Goal: Find specific page/section: Find specific page/section

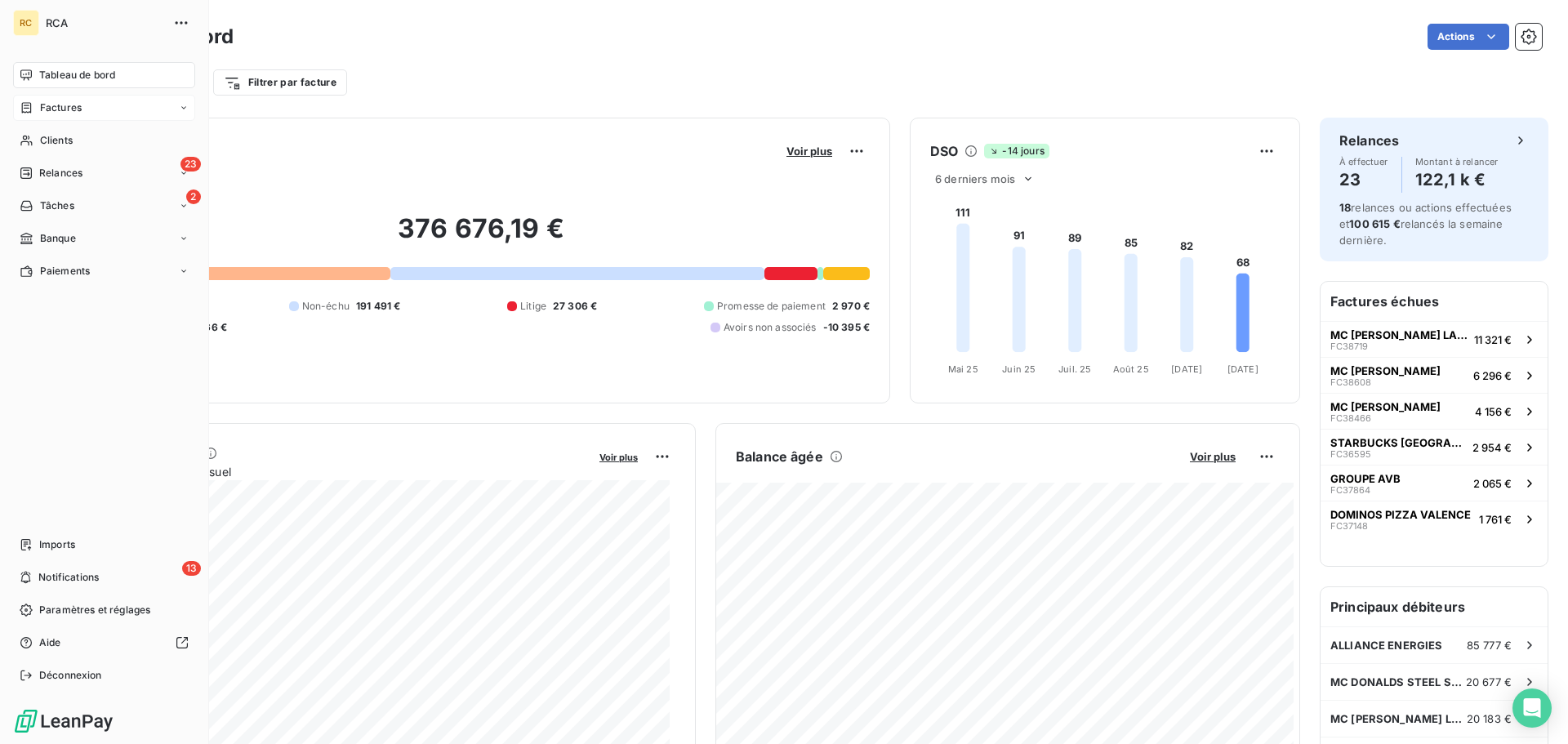
click at [43, 107] on span "Factures" at bounding box center [61, 108] width 42 height 15
click at [121, 148] on div "Factures" at bounding box center [114, 141] width 162 height 26
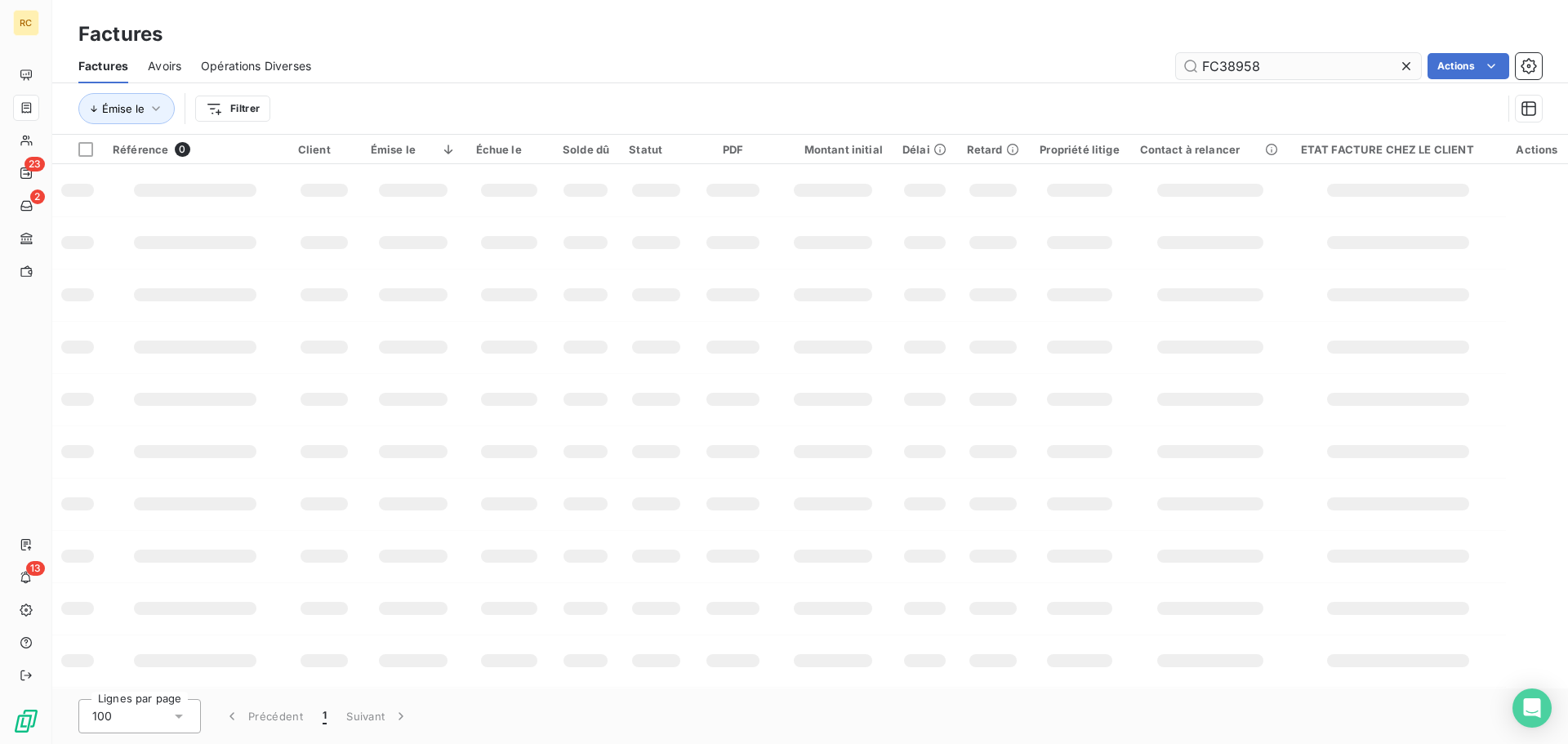
click at [1312, 61] on input "FC38958" at bounding box center [1298, 66] width 245 height 26
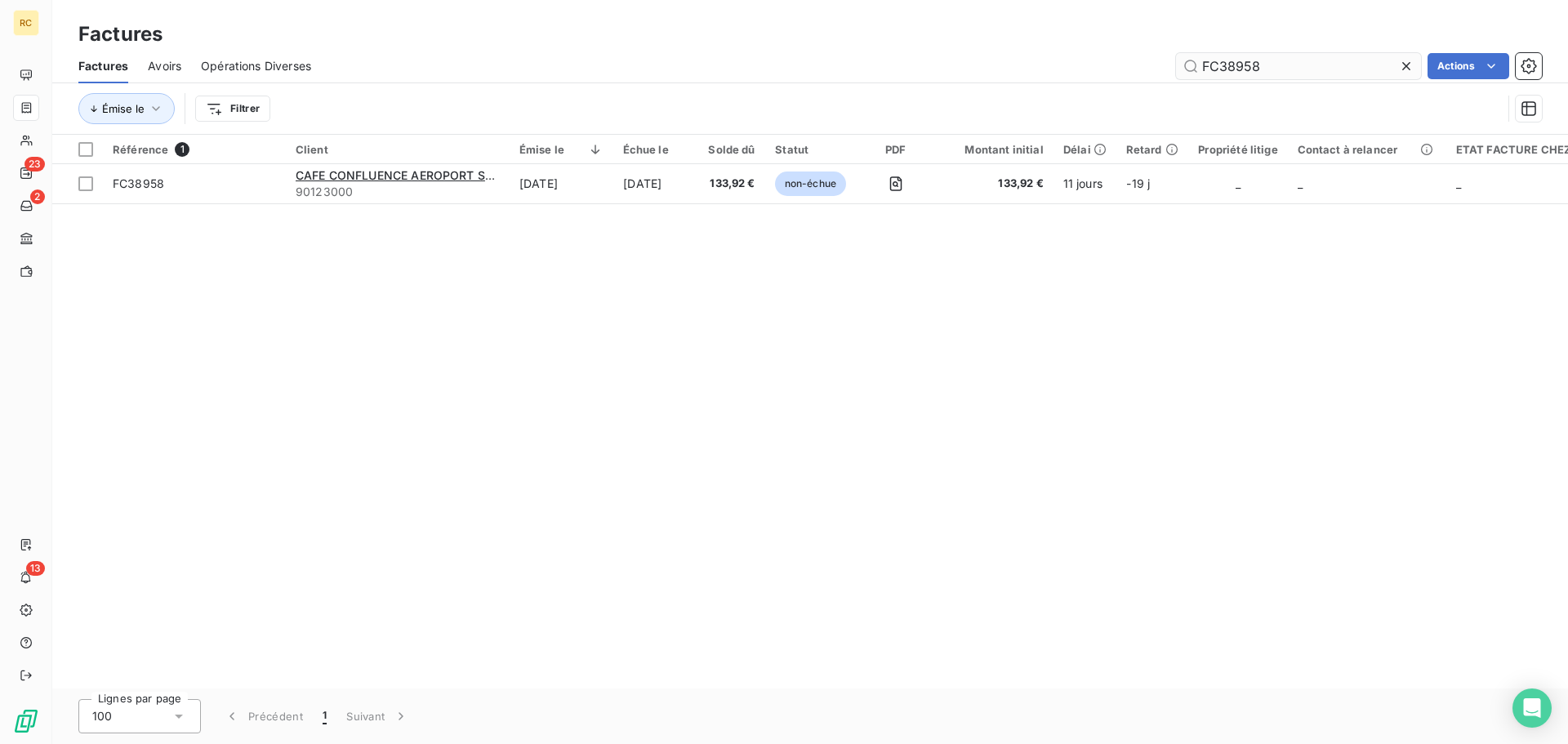
click at [1312, 61] on input "FC38958" at bounding box center [1298, 66] width 245 height 26
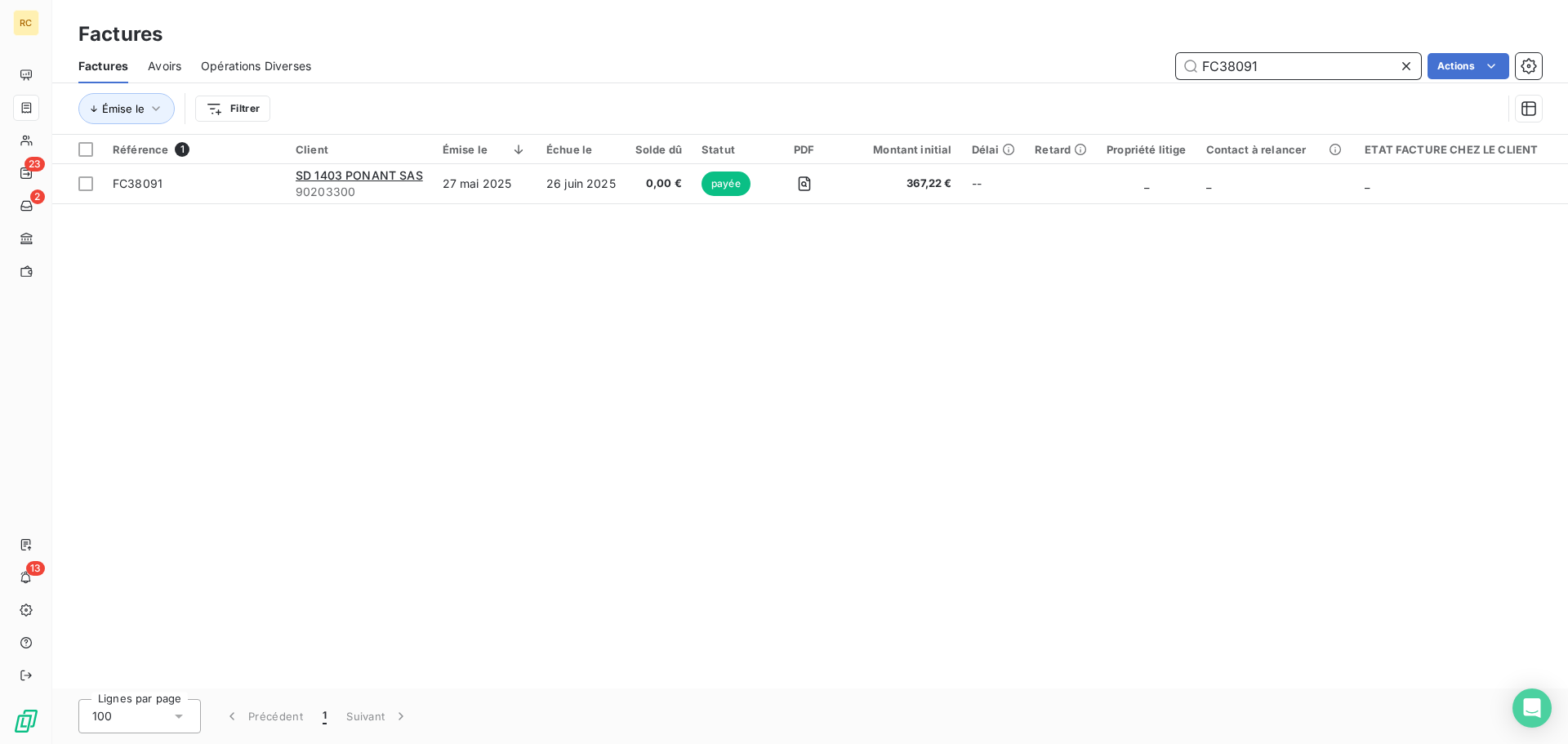
click at [1283, 68] on input "FC38091" at bounding box center [1298, 66] width 245 height 26
paste input "709"
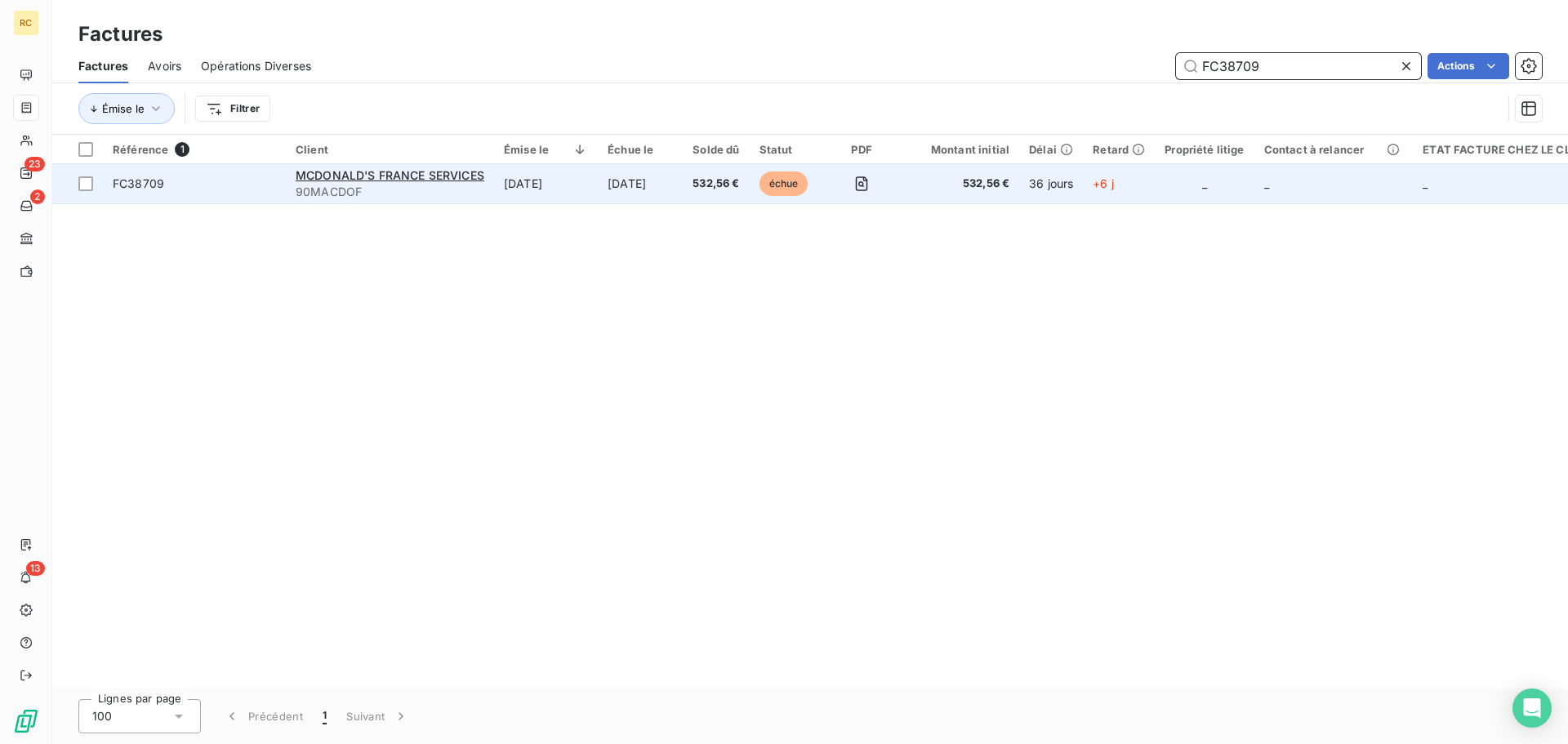
type input "FC38709"
click at [134, 187] on span "FC38709" at bounding box center [138, 183] width 52 height 14
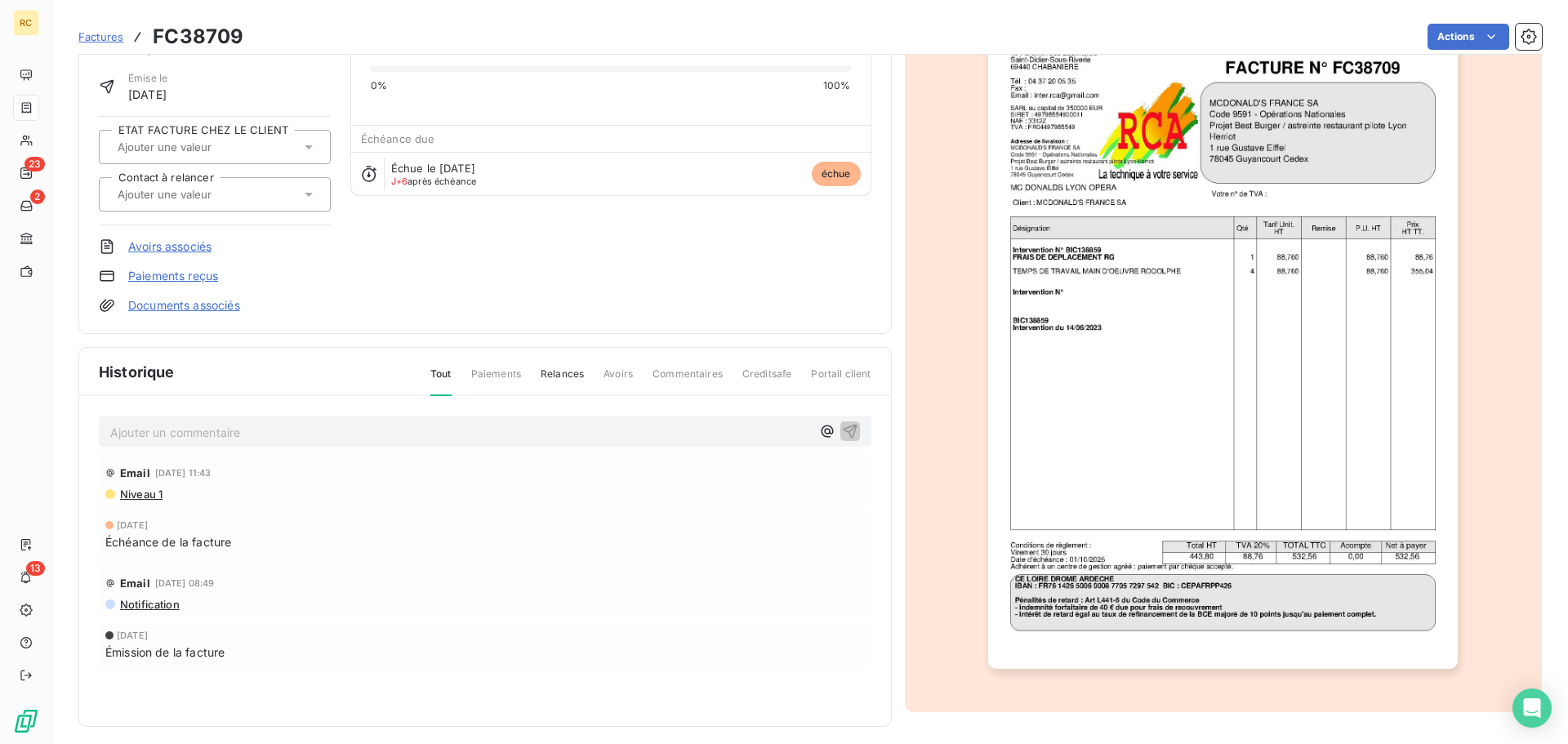
scroll to position [113, 0]
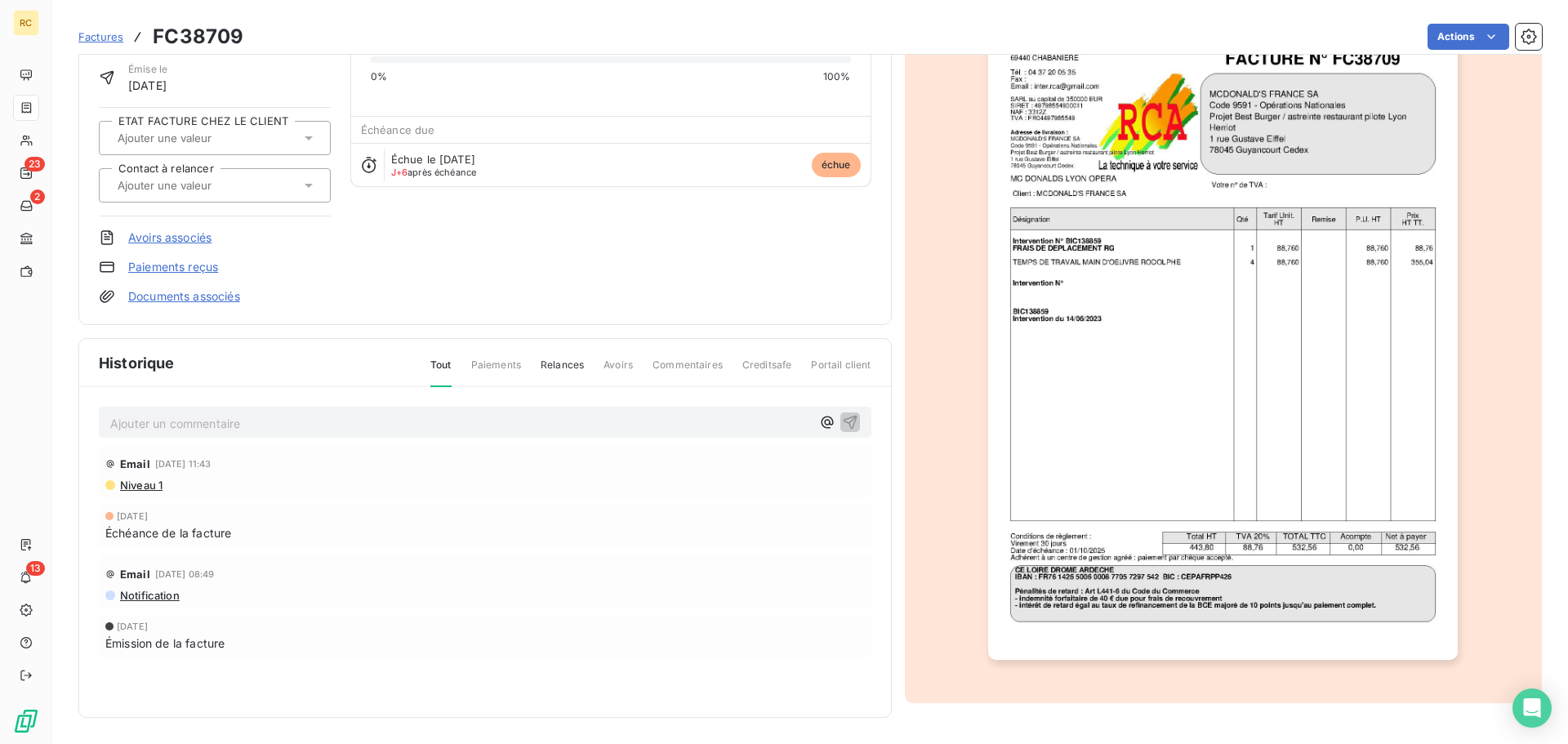
click at [601, 261] on div "MCDONALD'S FRANCE SERVICES 90MACDOF Montant initial 532,56 € Émise le 1 sept. 2…" at bounding box center [485, 138] width 773 height 333
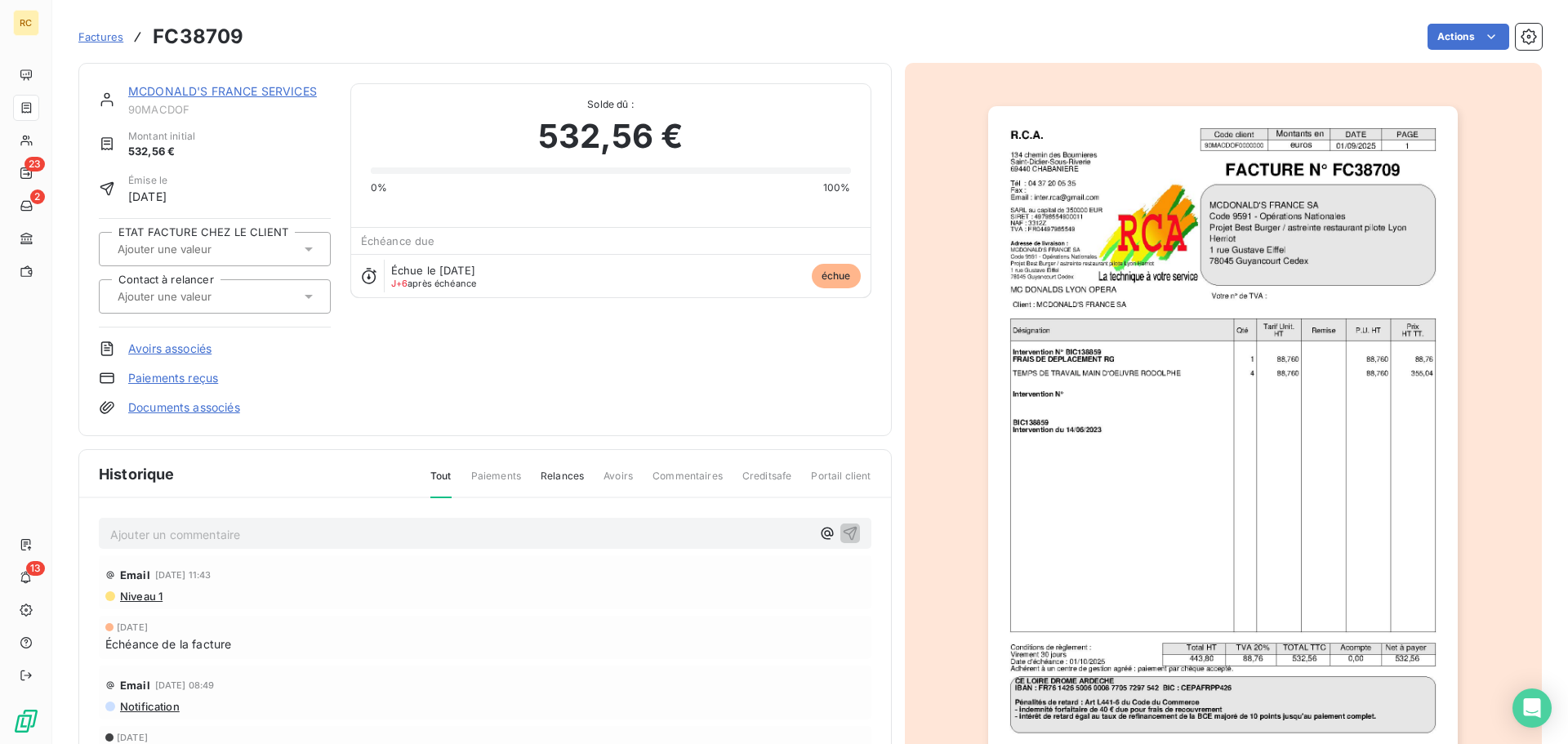
scroll to position [0, 0]
click at [241, 43] on h3 "FC38709" at bounding box center [197, 37] width 91 height 29
click at [105, 42] on span "Factures" at bounding box center [101, 37] width 45 height 13
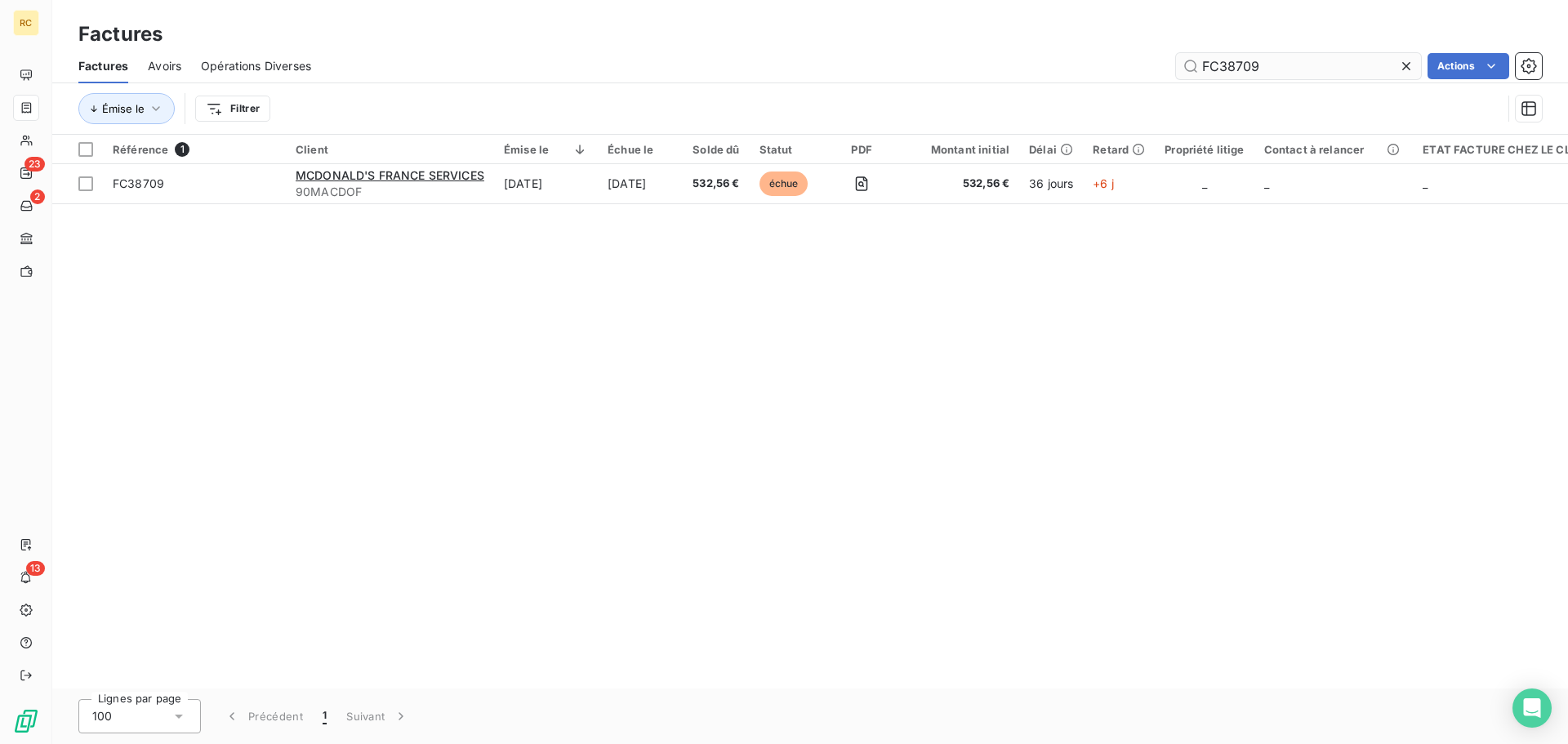
click at [1280, 59] on input "FC38709" at bounding box center [1298, 66] width 245 height 26
type input "FC38904"
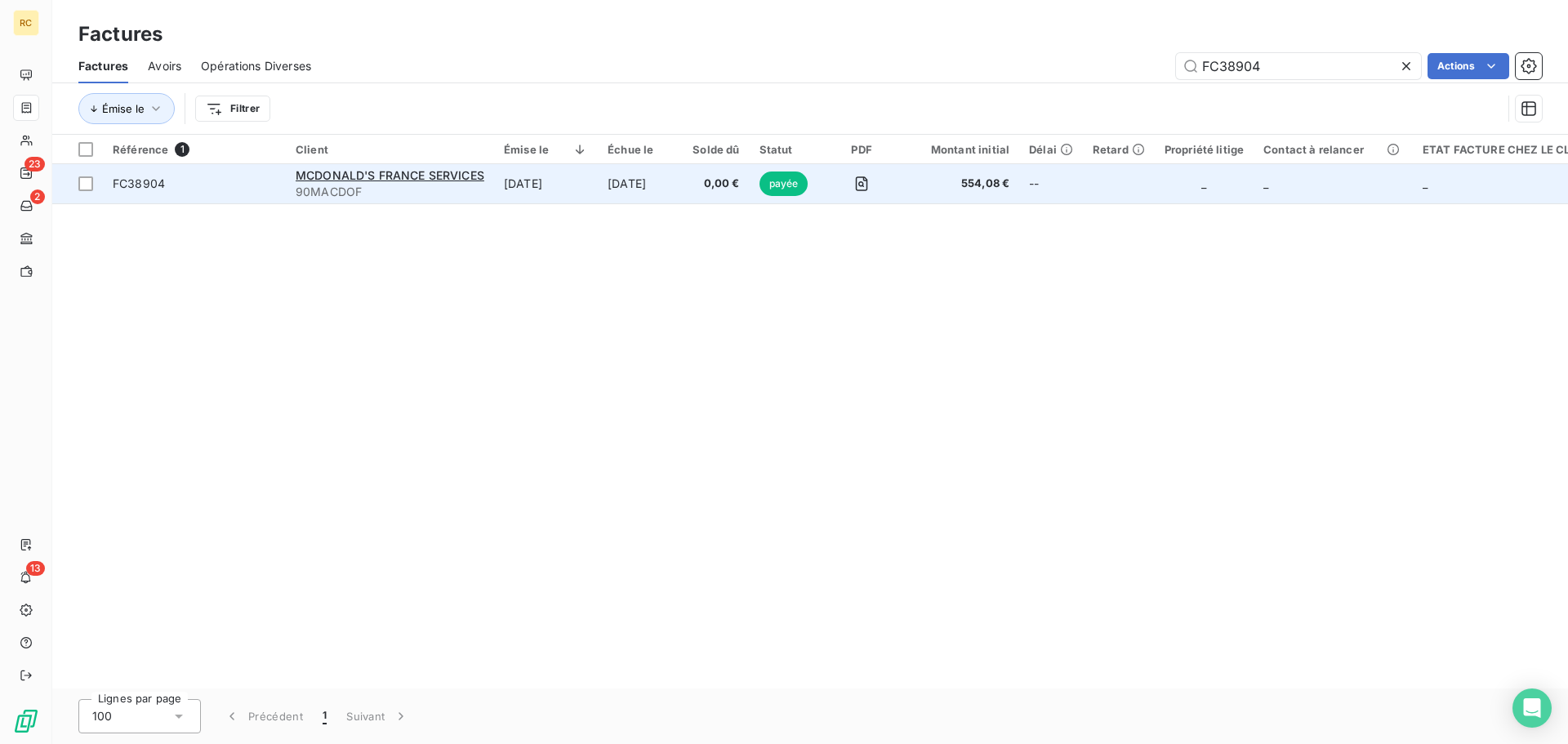
click at [146, 184] on span "FC38904" at bounding box center [139, 183] width 52 height 14
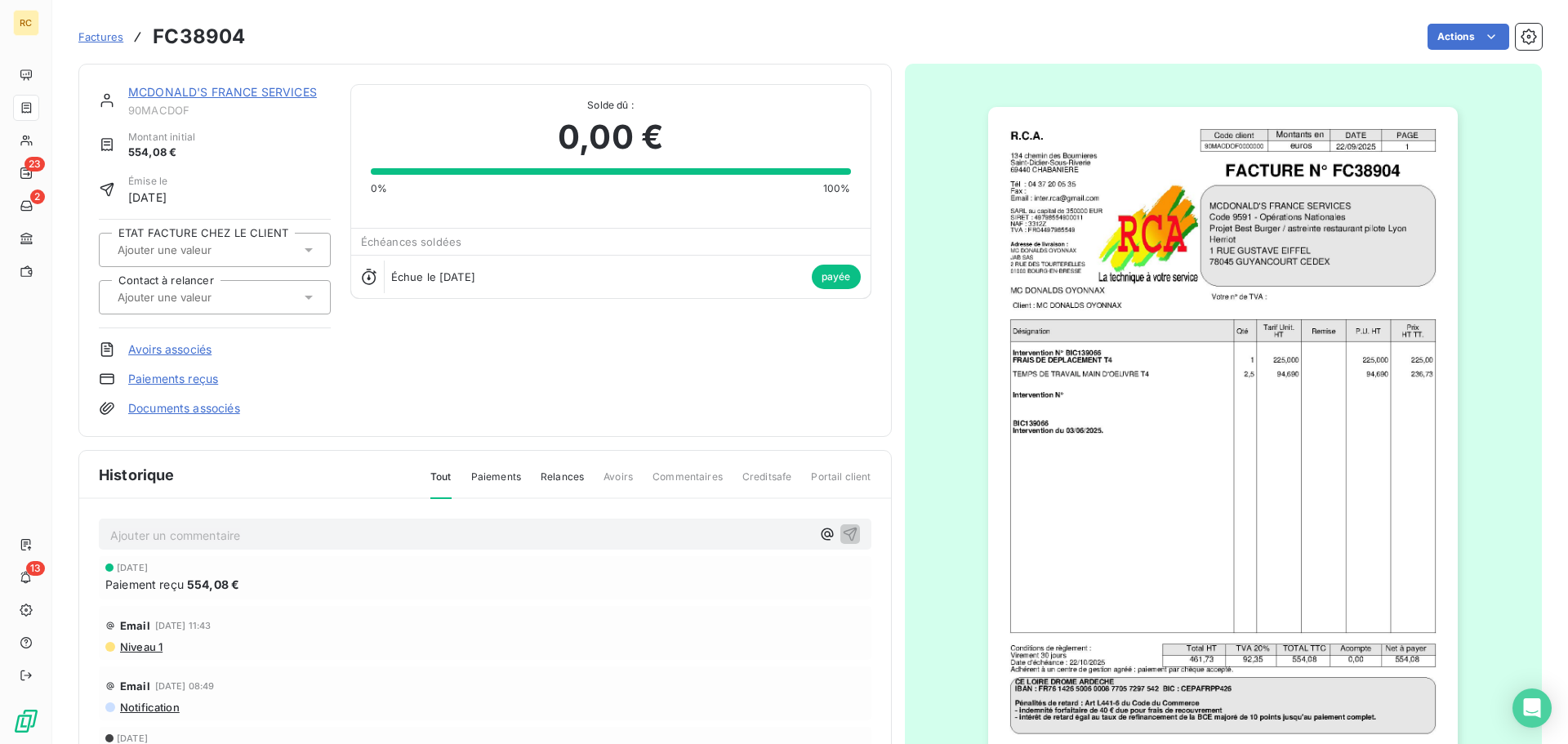
click at [100, 45] on div "Factures FC38904" at bounding box center [161, 37] width 166 height 29
click at [100, 34] on span "Factures" at bounding box center [101, 37] width 45 height 13
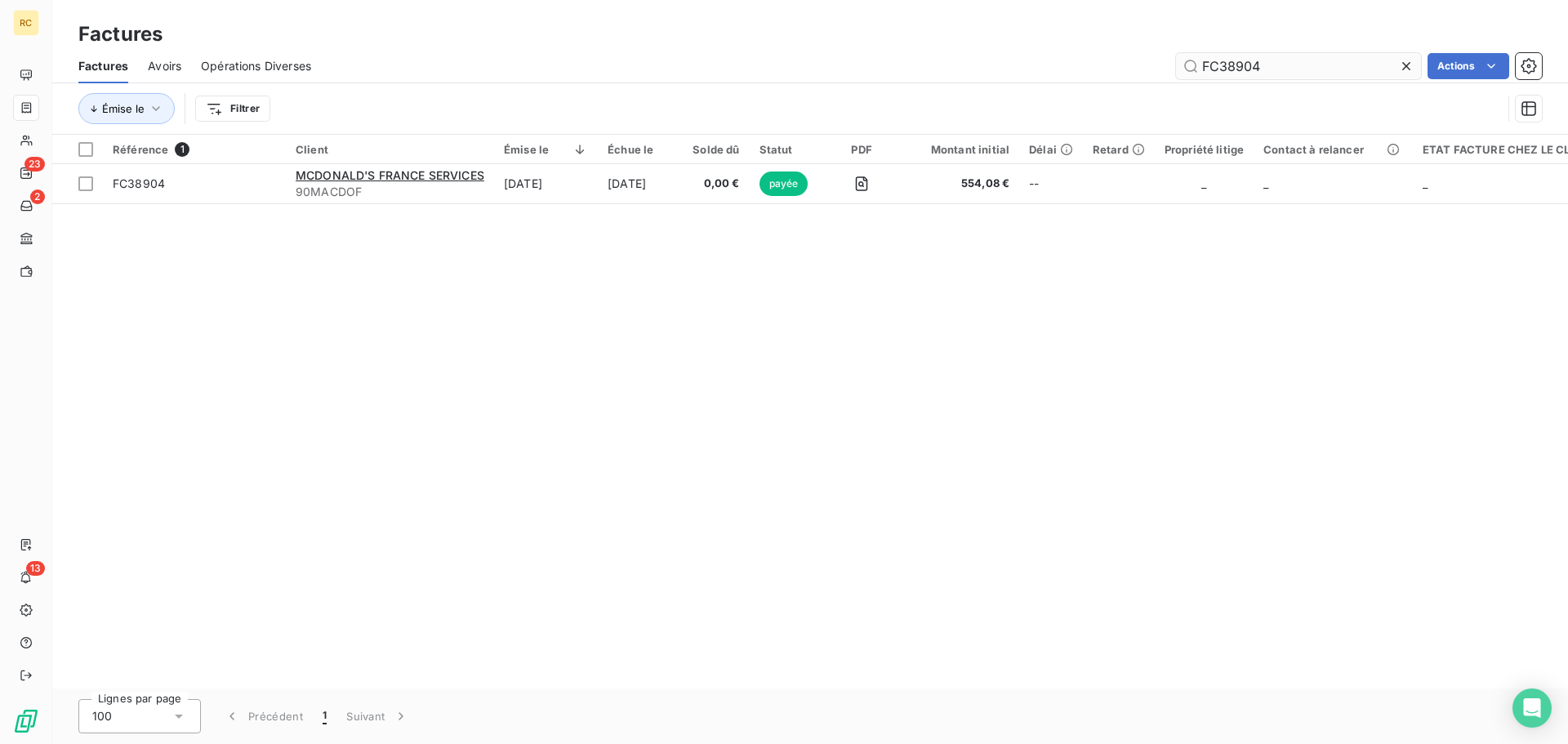
click at [1303, 56] on input "FC38904" at bounding box center [1298, 66] width 245 height 26
click at [1299, 67] on input "FC38904" at bounding box center [1298, 66] width 245 height 26
paste input "FC38709"
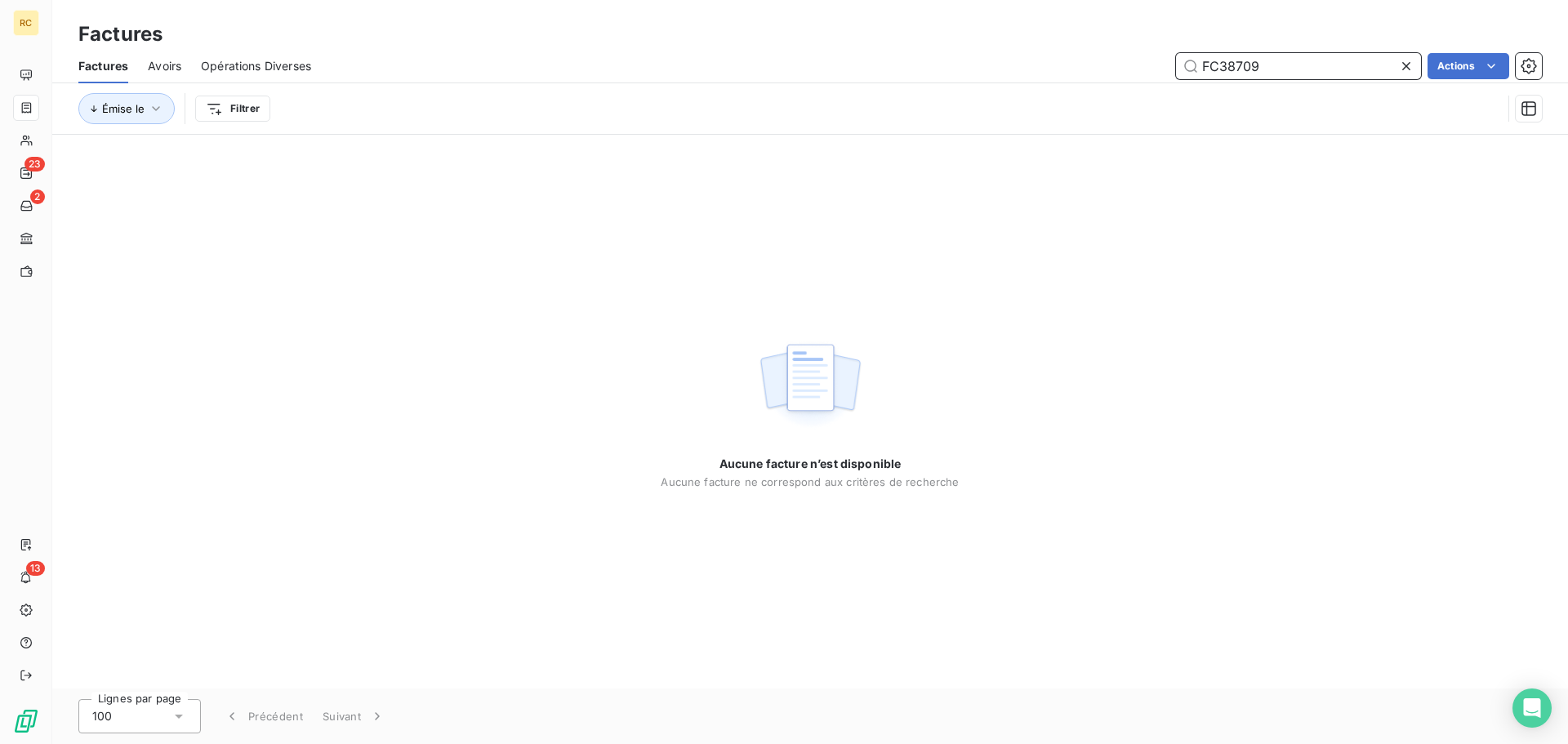
click at [1296, 67] on input "FC38709" at bounding box center [1298, 66] width 245 height 26
drag, startPoint x: 1202, startPoint y: 67, endPoint x: 1224, endPoint y: 152, distance: 87.8
click at [1202, 68] on input "FC38709" at bounding box center [1298, 66] width 245 height 26
type input "FC38709"
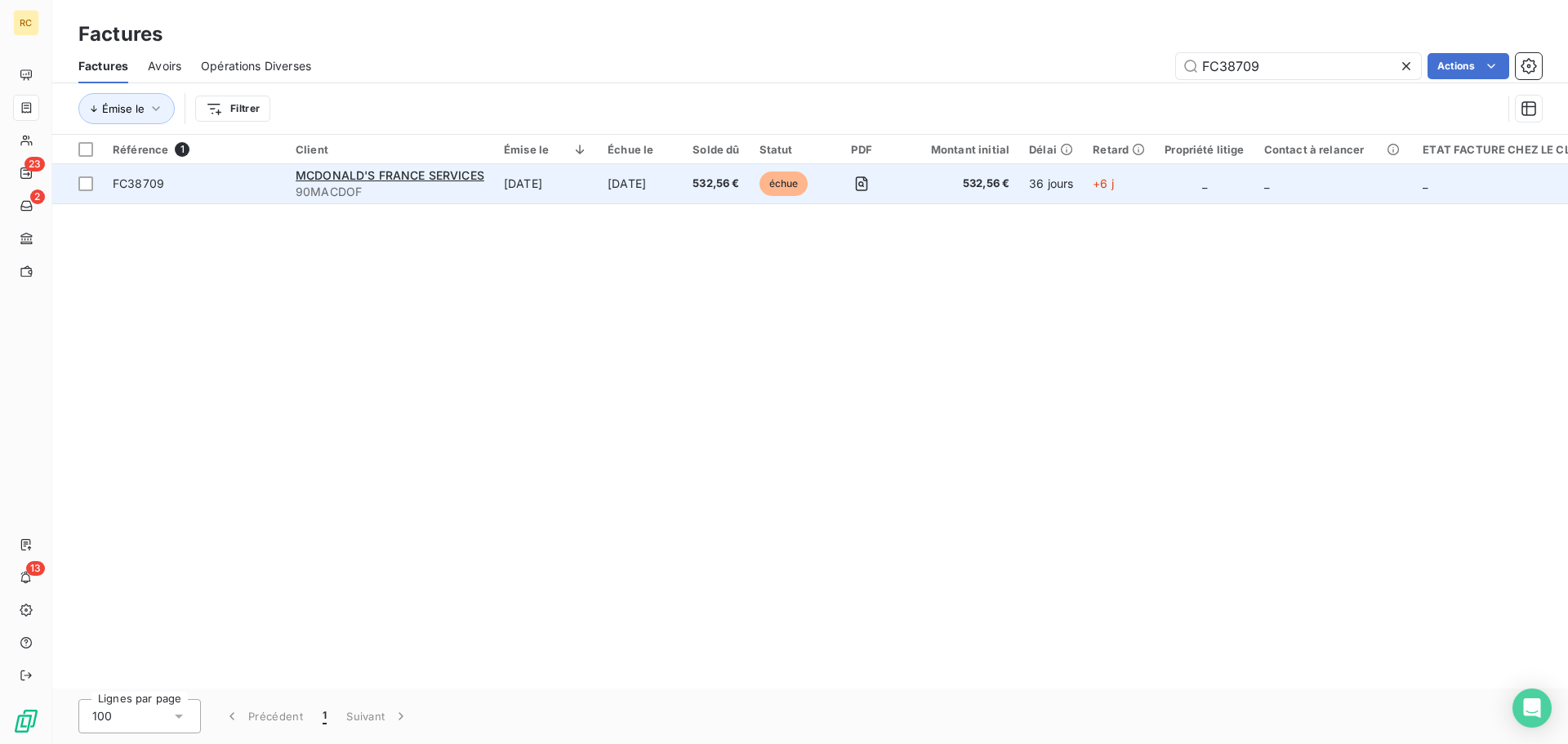
click at [141, 179] on span "FC38709" at bounding box center [138, 183] width 52 height 14
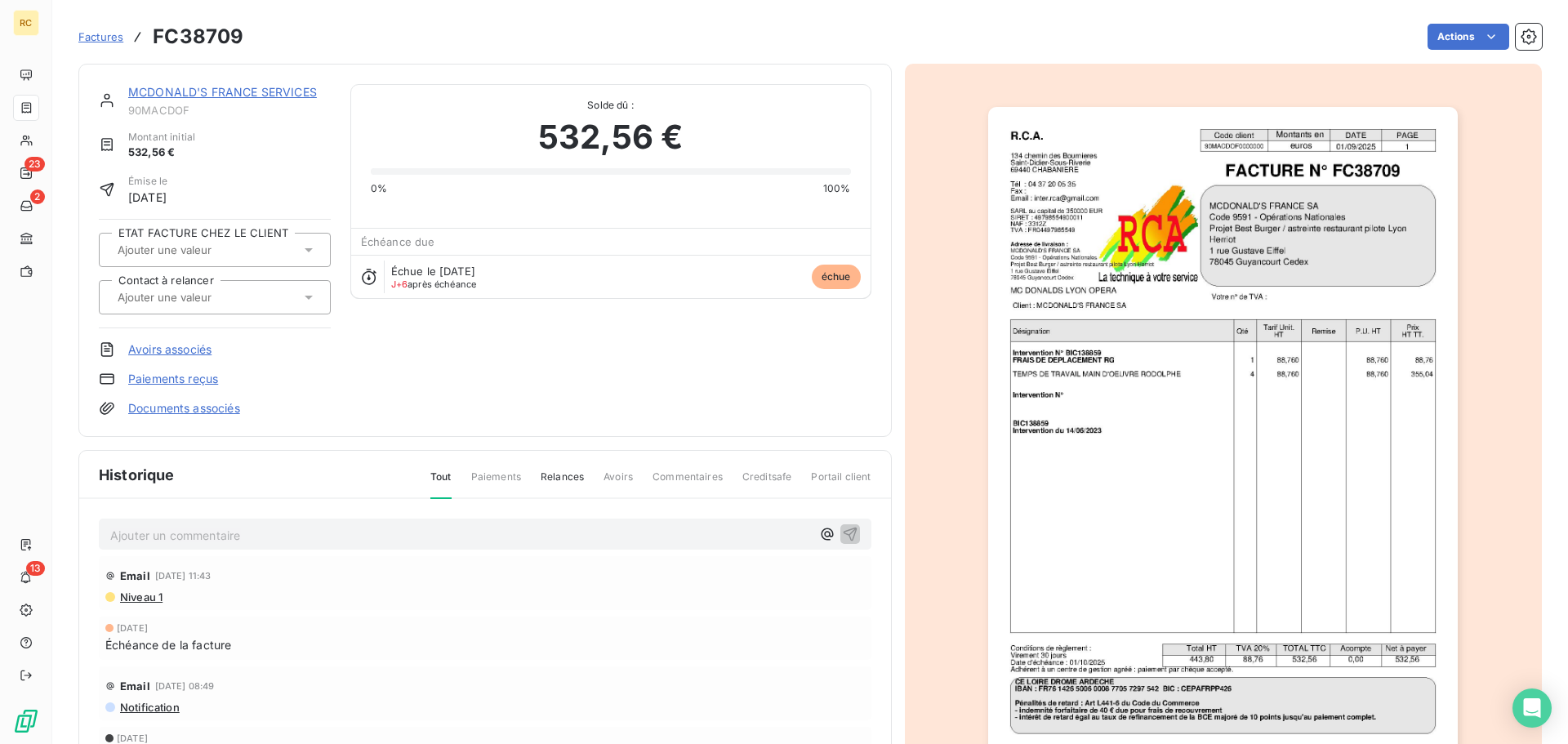
click at [96, 35] on span "Factures" at bounding box center [101, 37] width 45 height 13
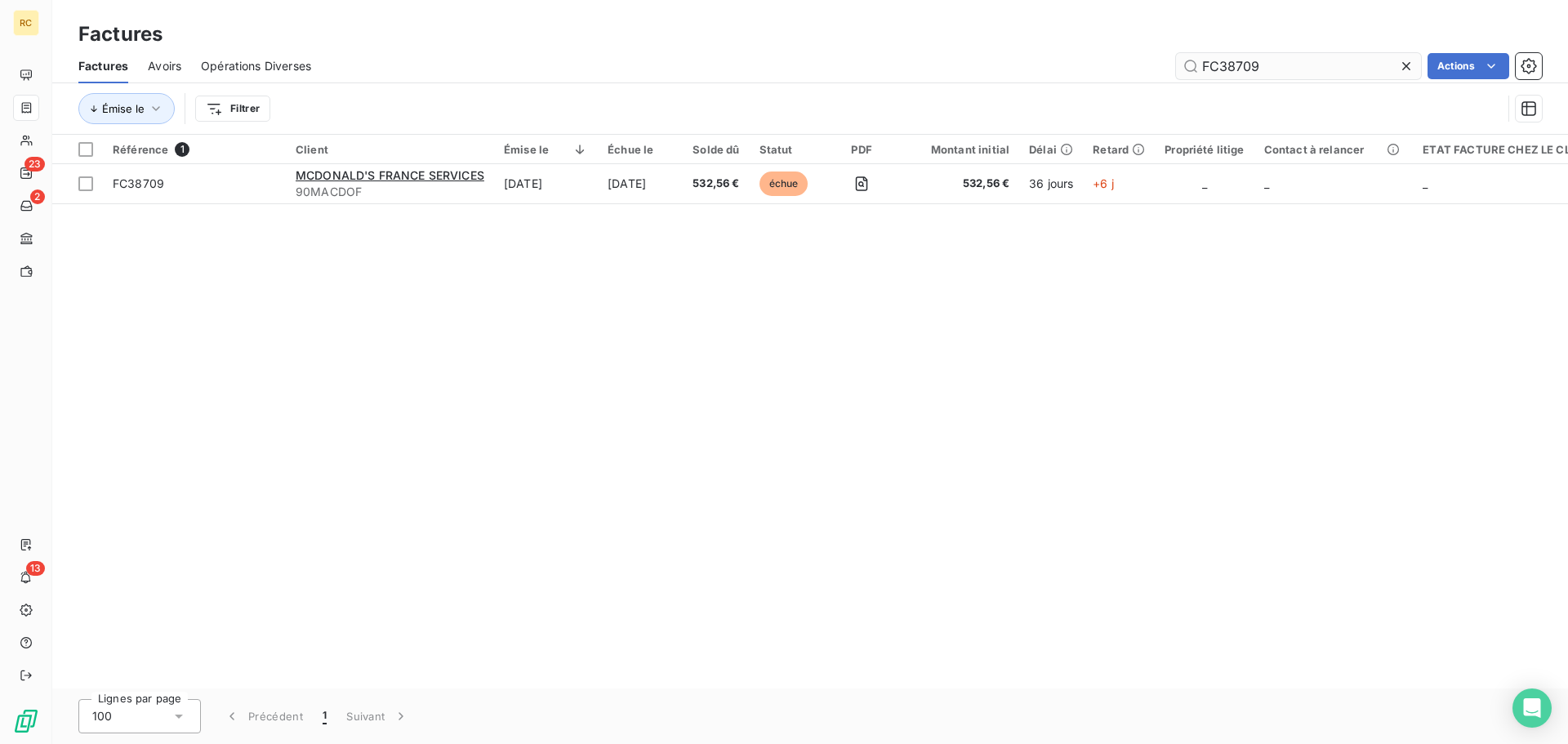
click at [1273, 66] on input "FC38709" at bounding box center [1298, 66] width 245 height 26
type input "FC37243"
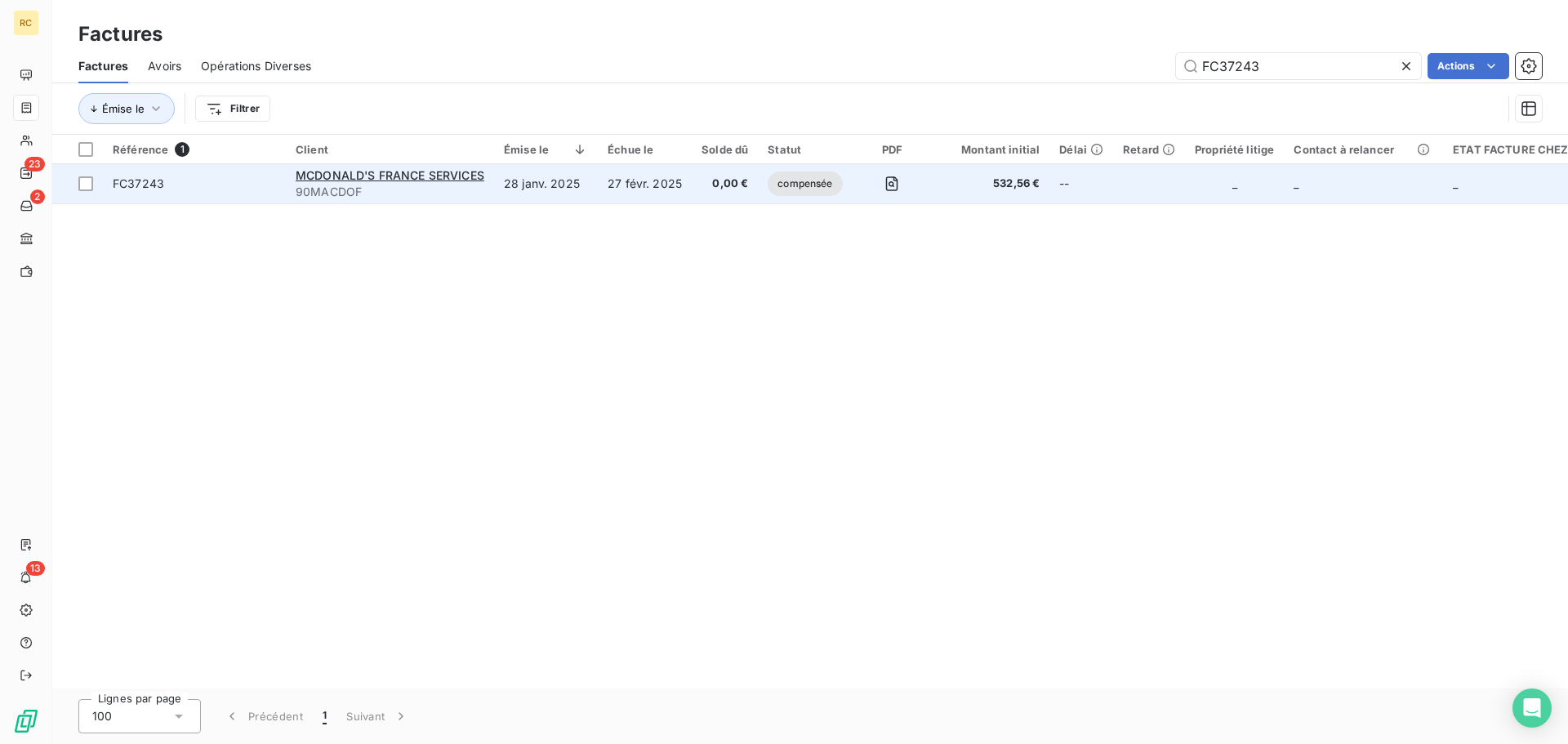
click at [155, 184] on span "FC37243" at bounding box center [138, 183] width 52 height 14
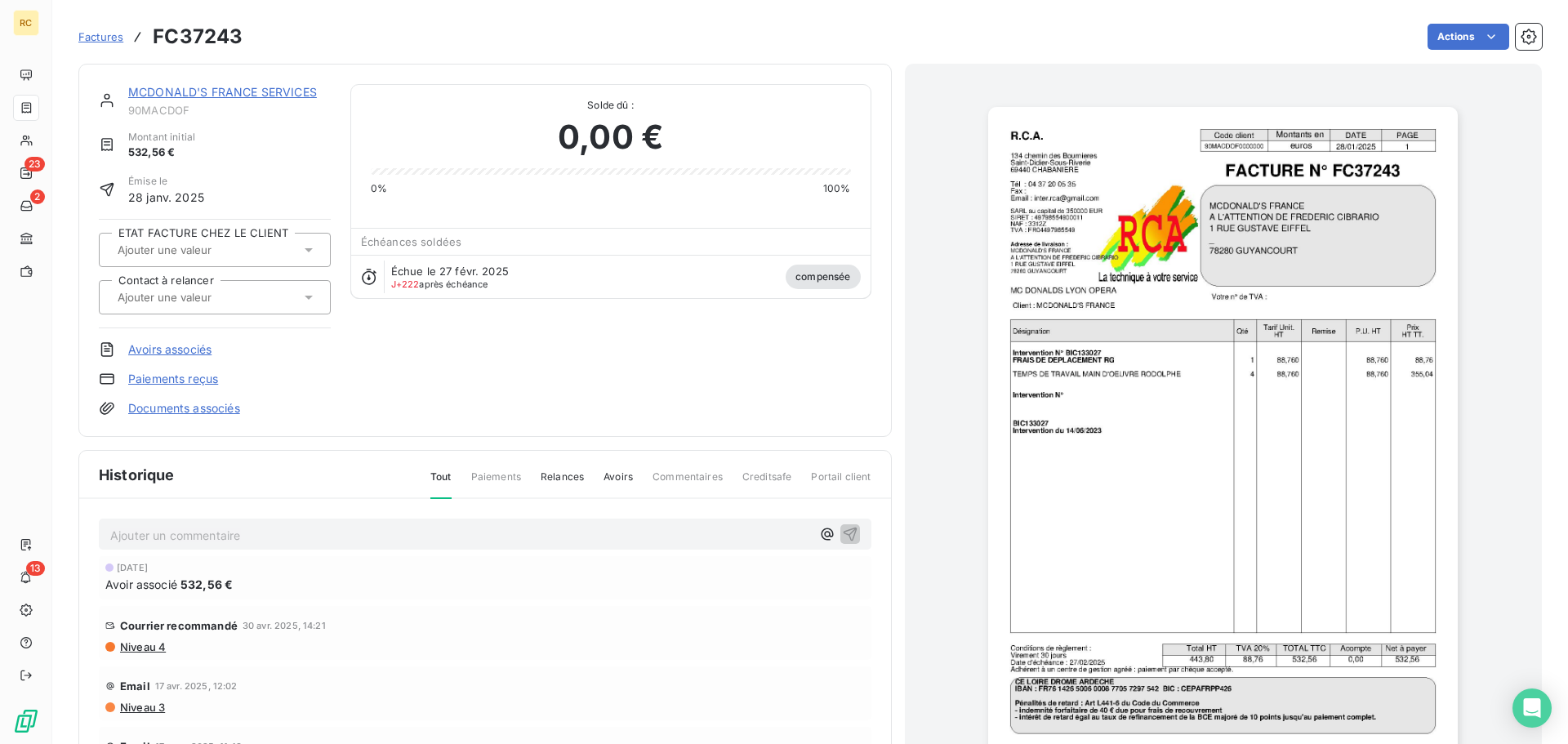
click at [210, 93] on link "MCDONALD'S FRANCE SERVICES" at bounding box center [223, 92] width 188 height 14
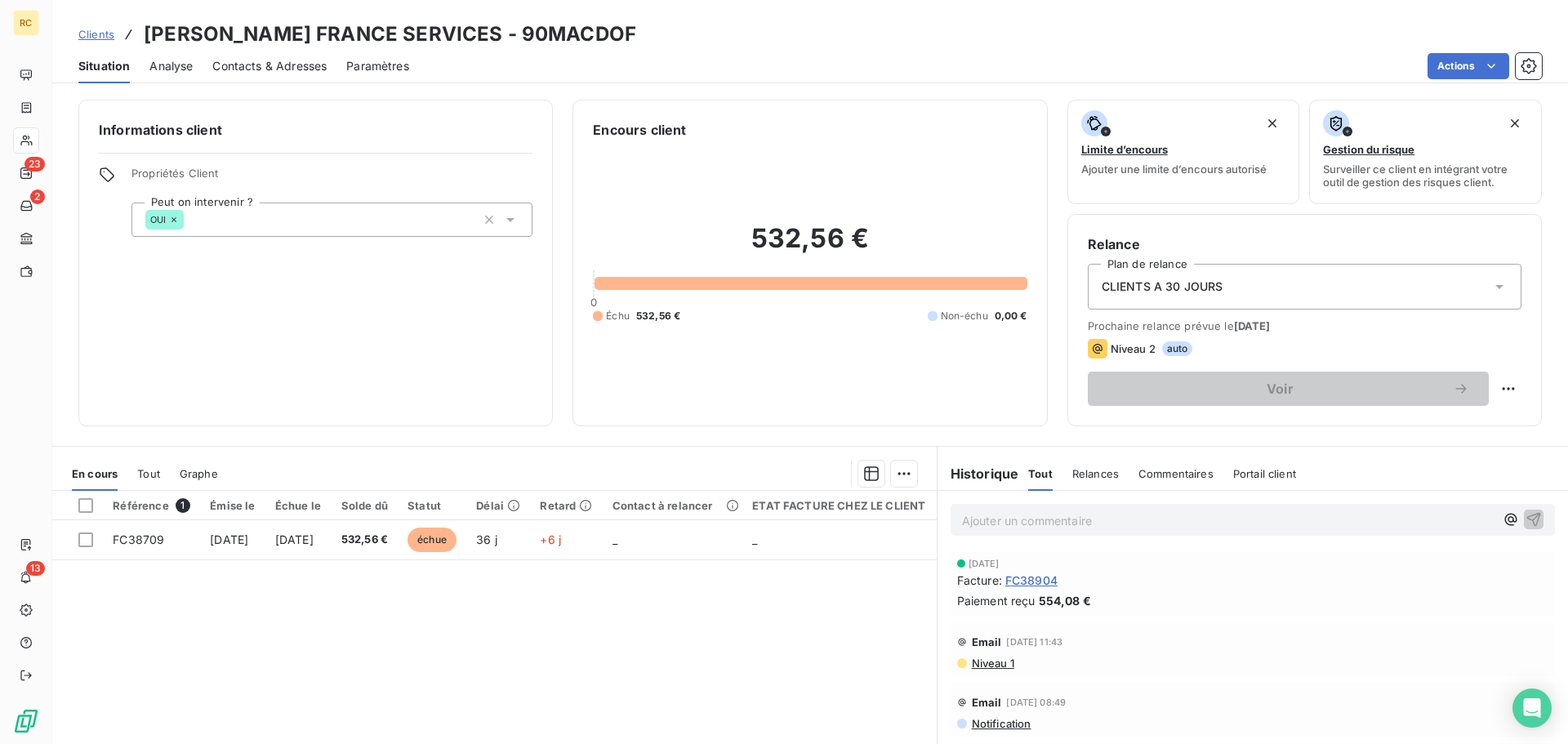
click at [142, 477] on span "Tout" at bounding box center [149, 474] width 23 height 13
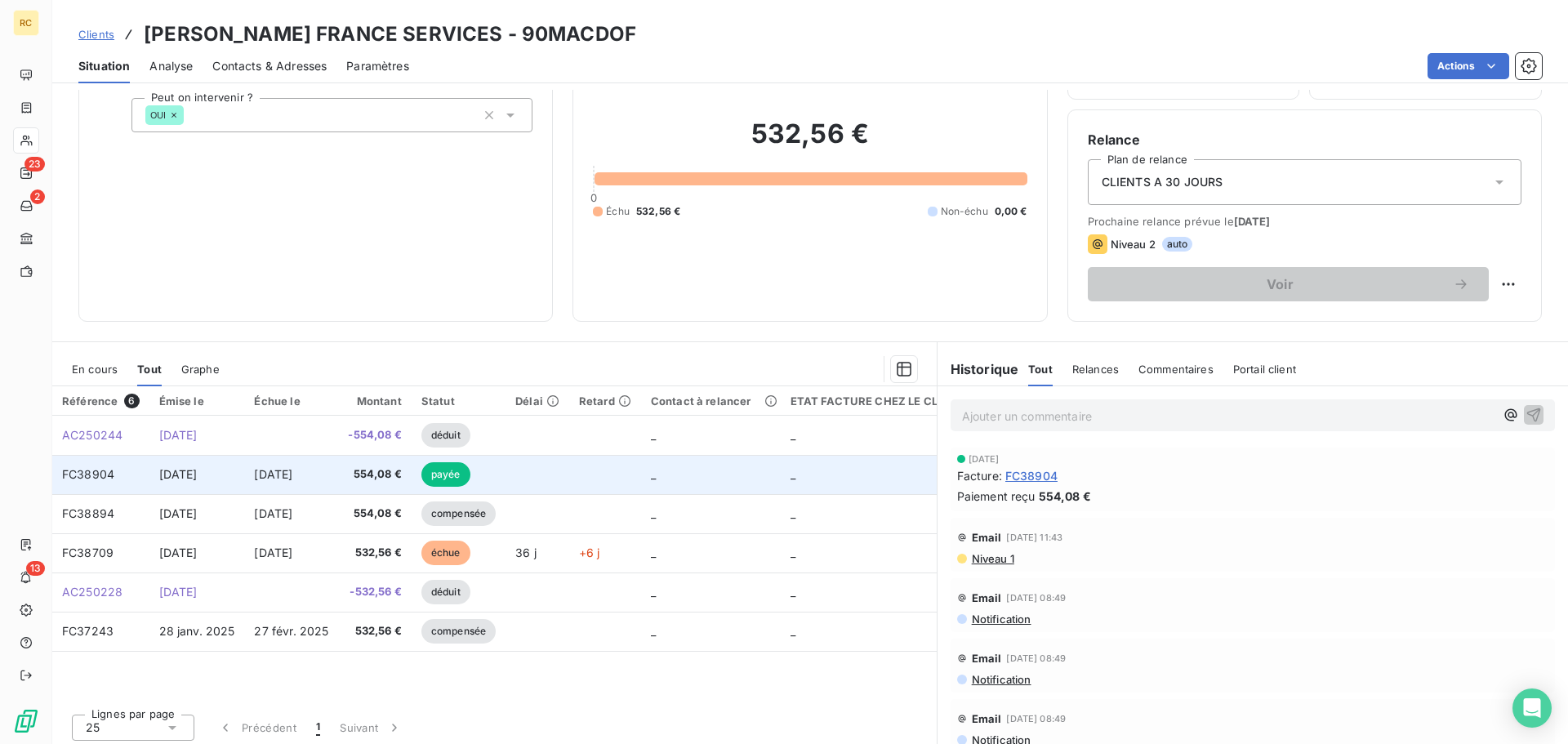
scroll to position [111, 0]
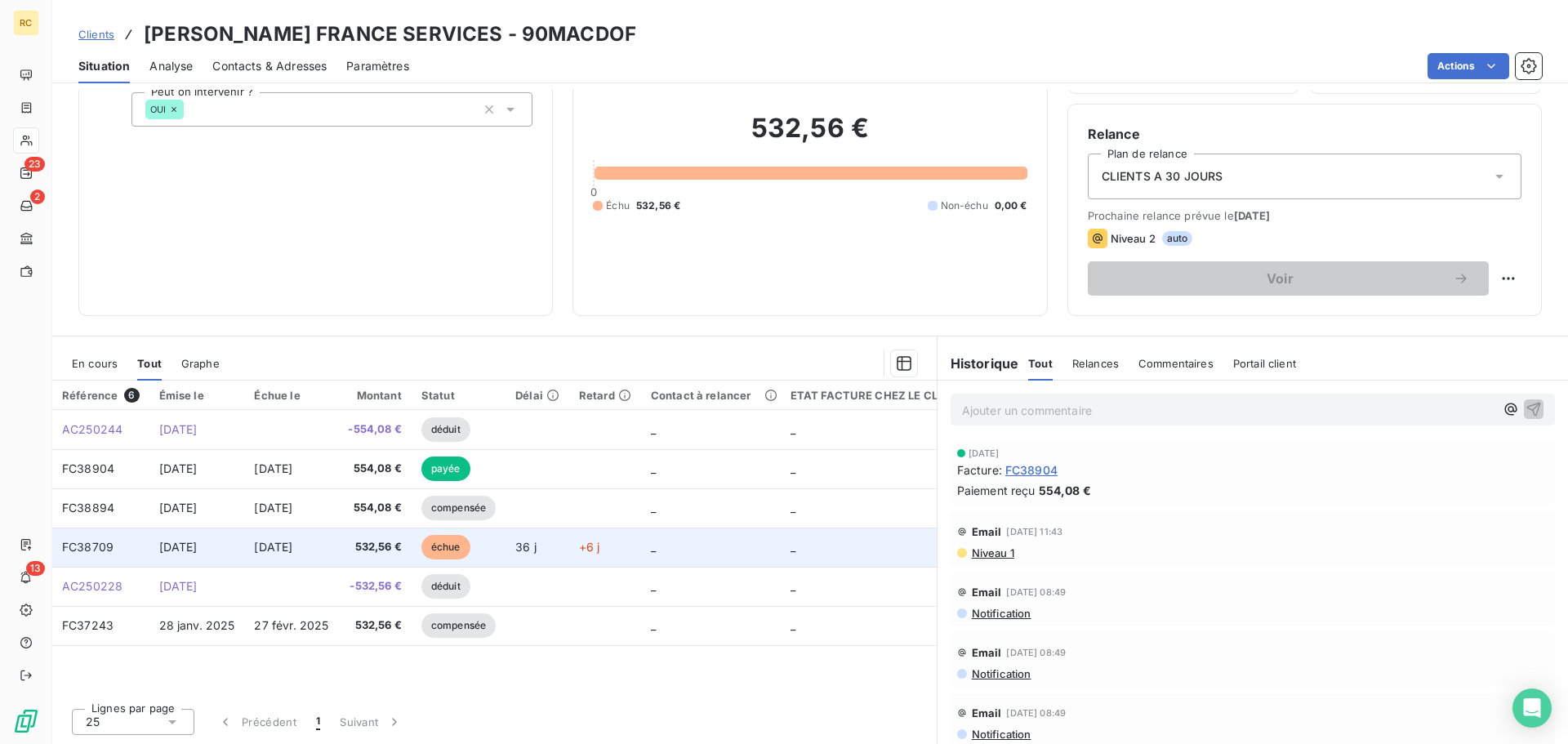
click at [197, 542] on span "1 sept. 2025" at bounding box center [178, 547] width 39 height 14
